Goal: Download file/media

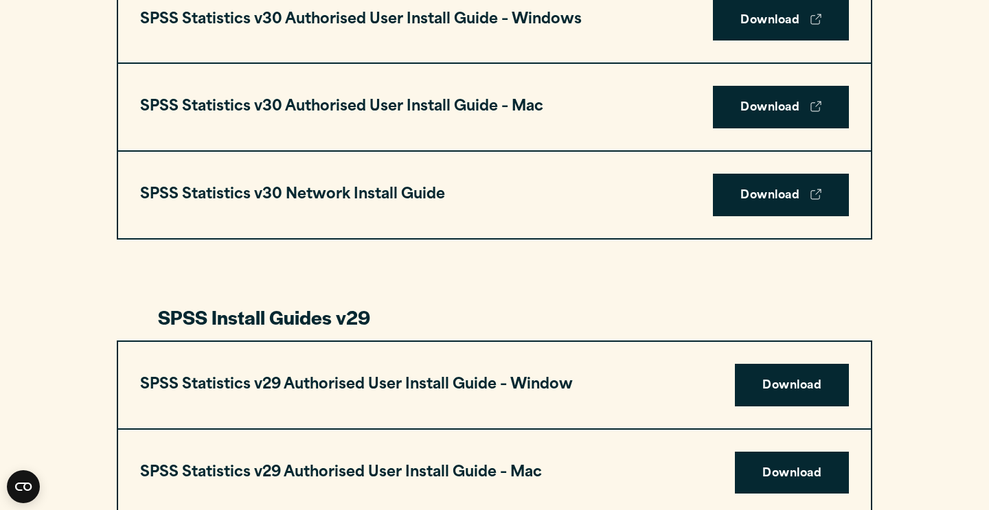
scroll to position [1093, 0]
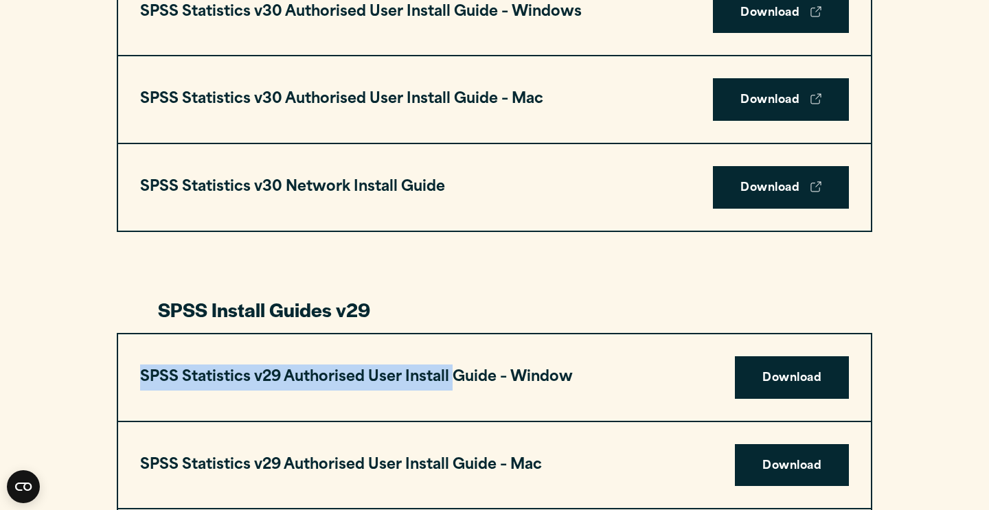
drag, startPoint x: 459, startPoint y: 371, endPoint x: 599, endPoint y: 356, distance: 141.6
click at [599, 356] on div "SPSS Statistics v29 Authorised User Install Guide – Window Download" at bounding box center [494, 377] width 753 height 87
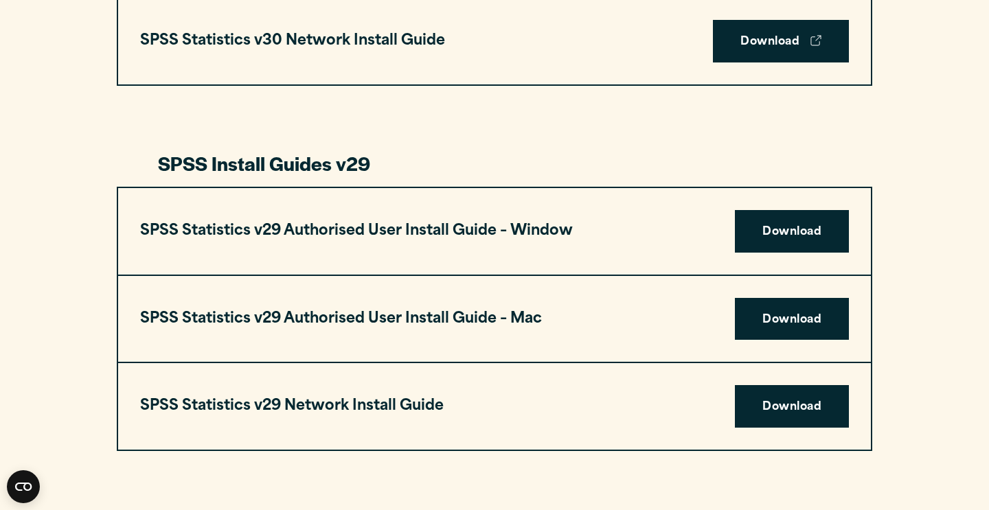
scroll to position [1240, 0]
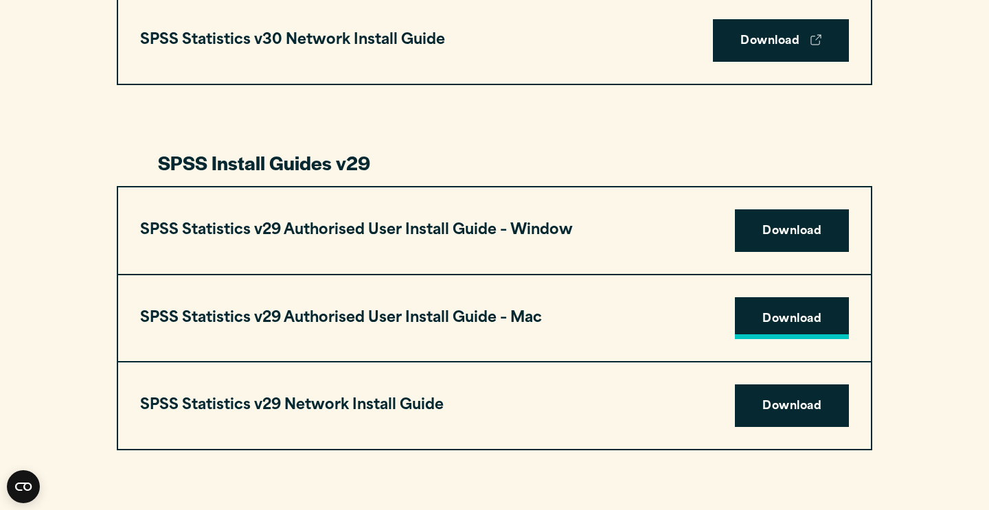
click at [772, 306] on link "Download" at bounding box center [792, 318] width 114 height 43
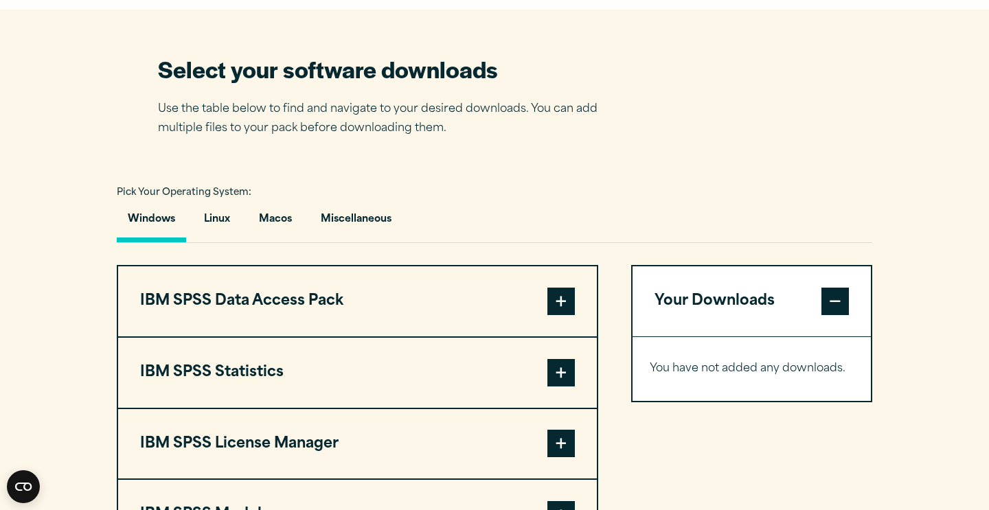
scroll to position [848, 0]
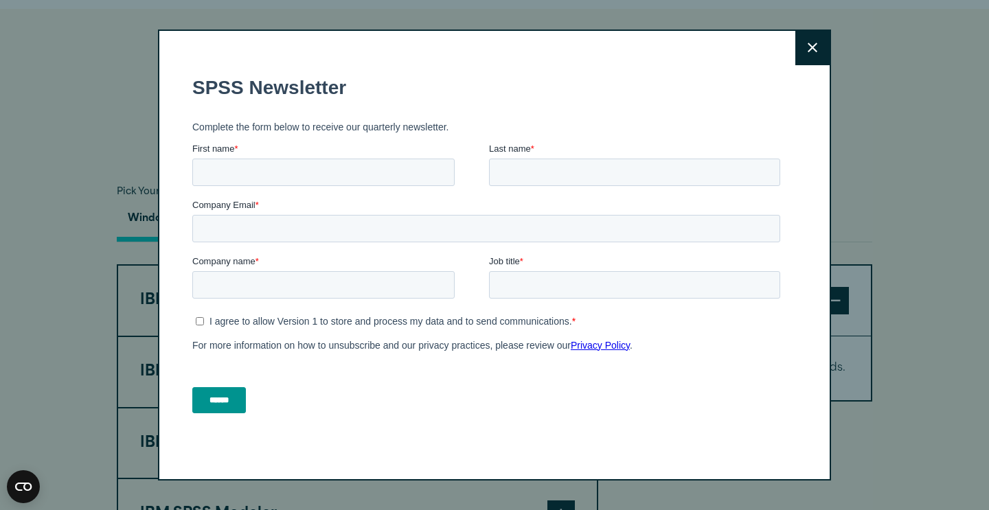
click at [810, 44] on icon at bounding box center [812, 48] width 10 height 10
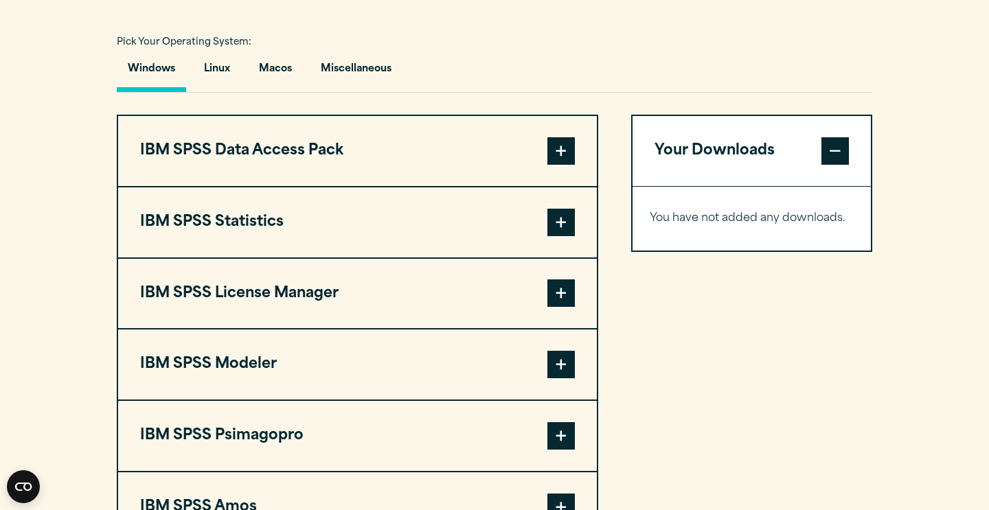
scroll to position [998, 0]
click at [566, 223] on span at bounding box center [560, 222] width 27 height 27
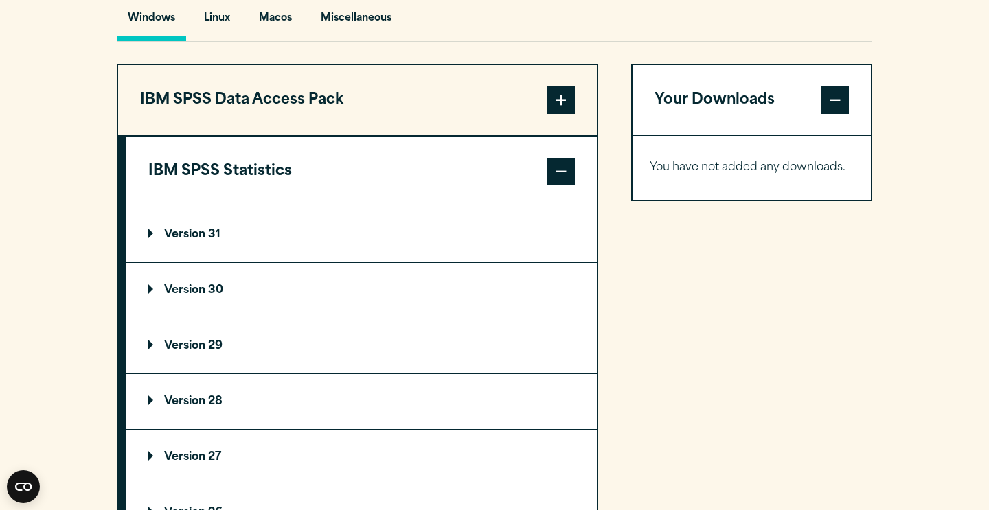
scroll to position [1084, 0]
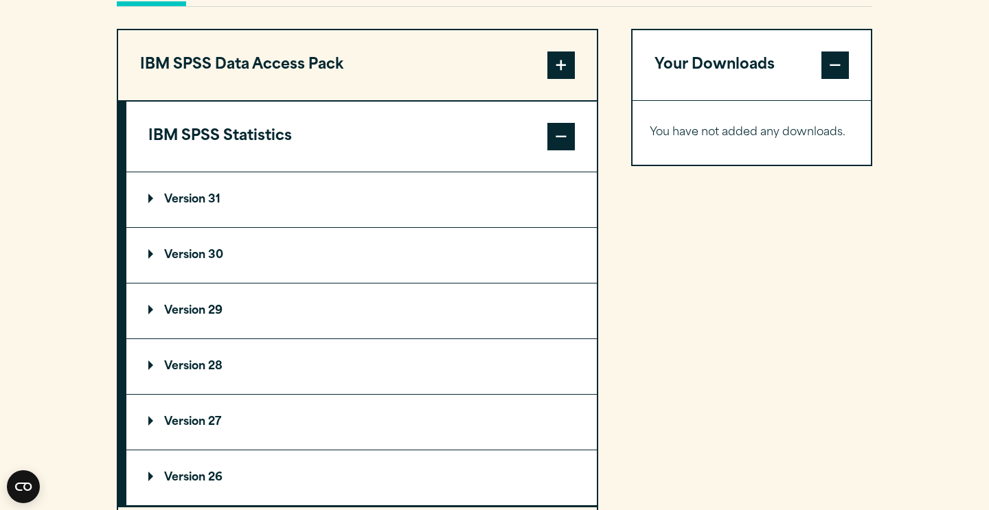
click at [265, 314] on summary "Version 29" at bounding box center [361, 311] width 470 height 55
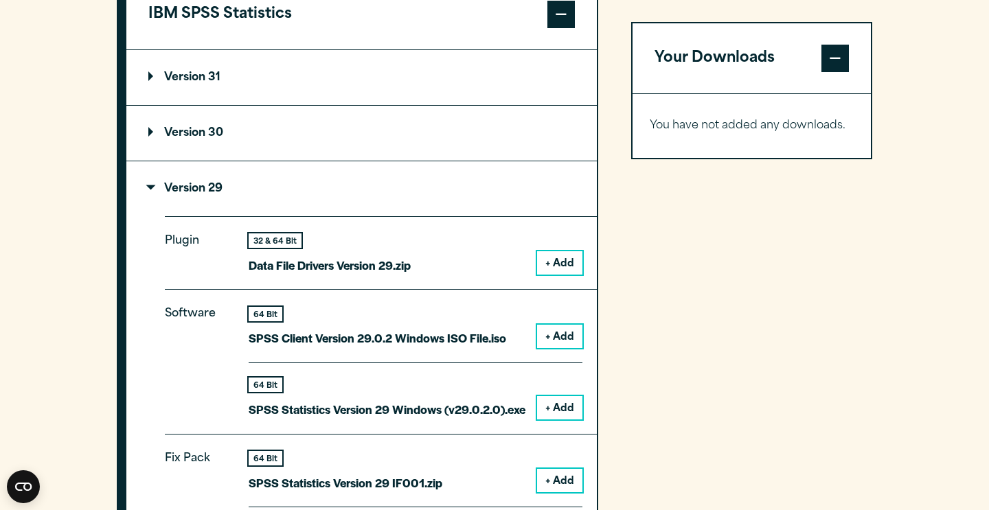
scroll to position [1206, 0]
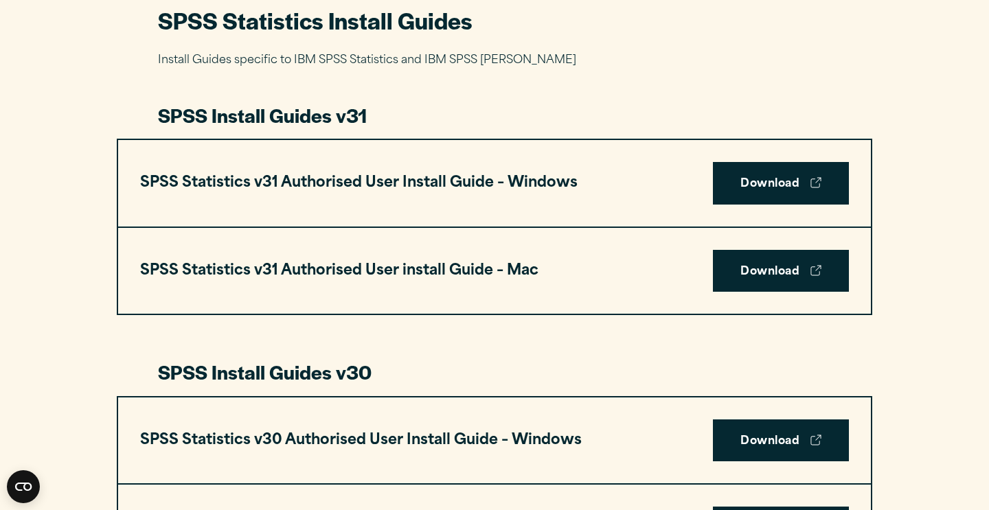
scroll to position [667, 0]
